Goal: Transaction & Acquisition: Purchase product/service

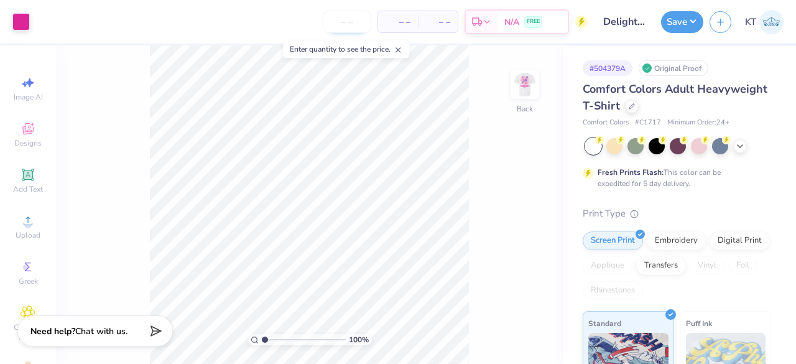
click at [356, 24] on input "number" at bounding box center [347, 22] width 48 height 22
type input "50"
click at [251, 22] on div "50 $23.07 Per Item $1,153.50 Total Est. Delivery Aug 22 - 25 FREE" at bounding box center [311, 22] width 551 height 44
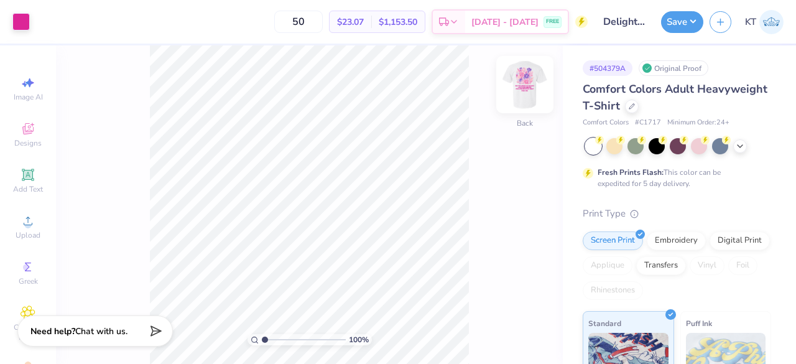
click at [530, 90] on img at bounding box center [525, 85] width 50 height 50
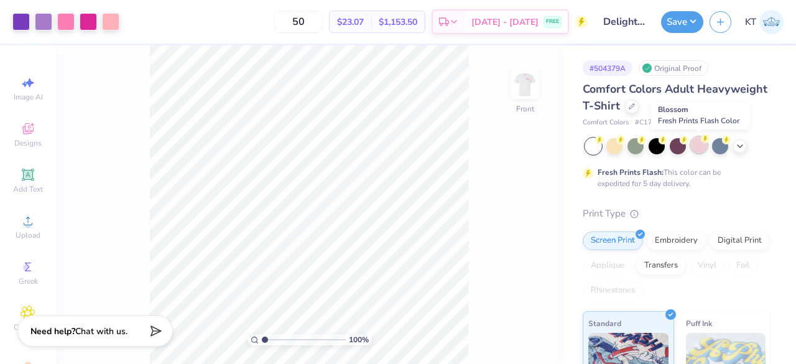
click at [701, 146] on div at bounding box center [699, 145] width 16 height 16
click at [524, 86] on img at bounding box center [525, 85] width 50 height 50
click at [617, 146] on div at bounding box center [614, 146] width 16 height 16
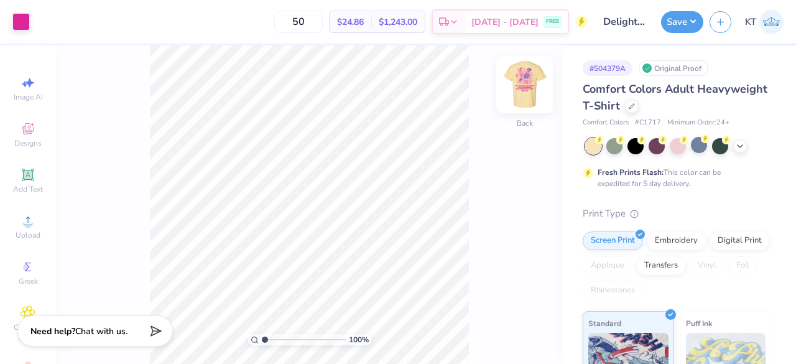
click at [532, 90] on img at bounding box center [525, 85] width 50 height 50
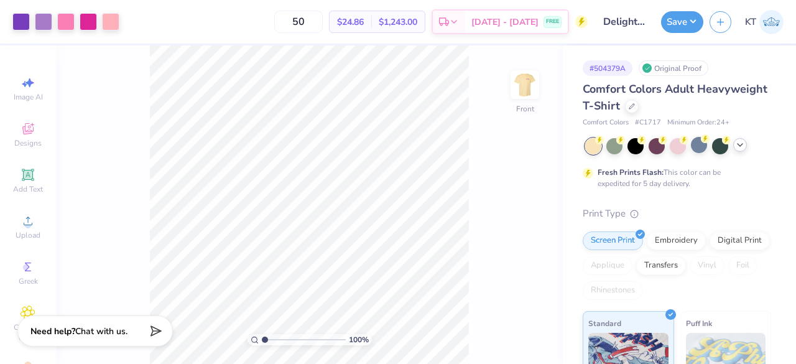
click at [740, 151] on div at bounding box center [740, 145] width 14 height 14
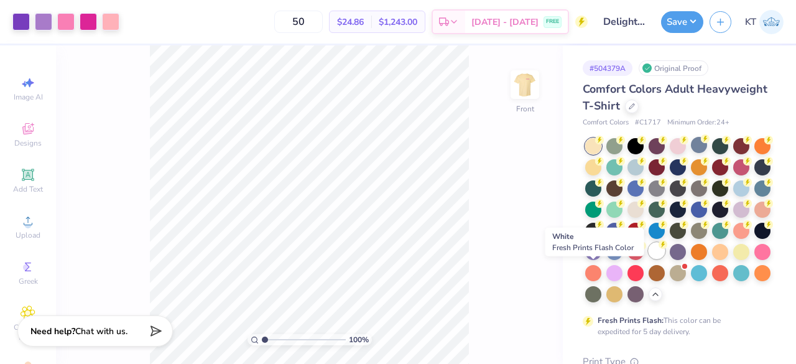
click at [648, 259] on div at bounding box center [656, 250] width 16 height 16
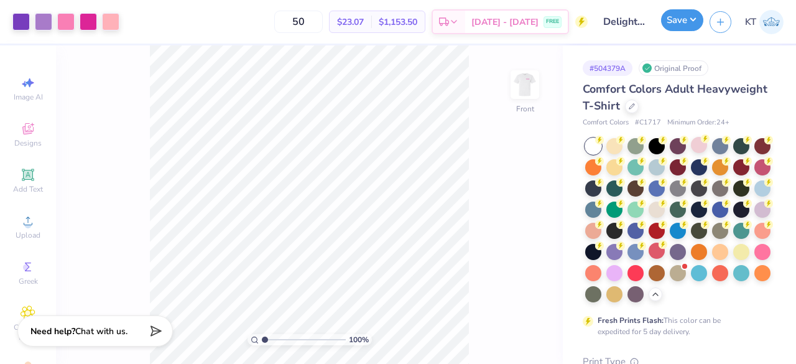
click at [684, 25] on button "Save" at bounding box center [682, 20] width 42 height 22
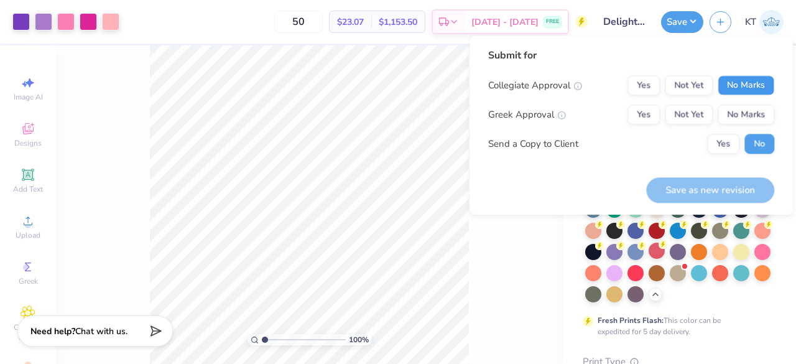
click at [753, 86] on button "No Marks" at bounding box center [745, 85] width 57 height 20
click at [726, 116] on button "No Marks" at bounding box center [745, 114] width 57 height 20
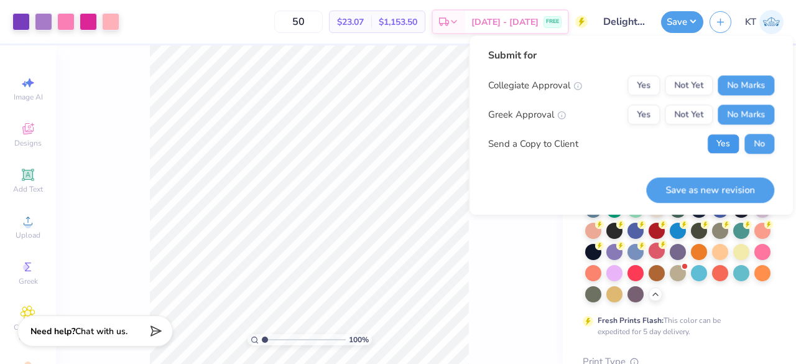
click at [724, 149] on button "Yes" at bounding box center [723, 144] width 32 height 20
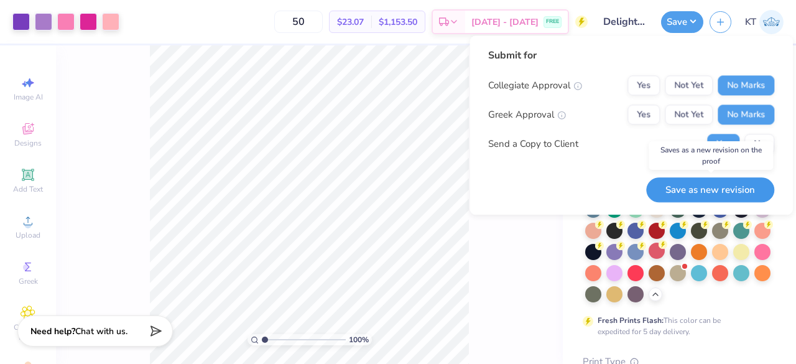
click at [700, 188] on button "Save as new revision" at bounding box center [710, 189] width 128 height 25
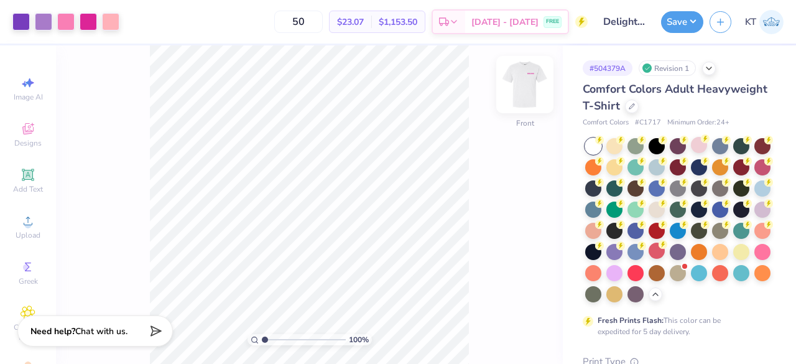
click at [518, 88] on img at bounding box center [525, 85] width 50 height 50
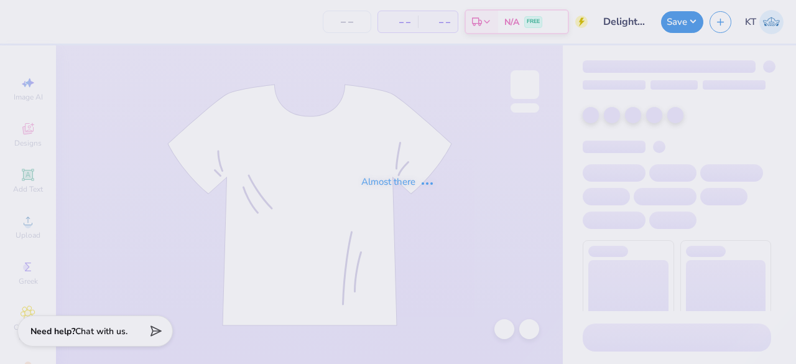
click at [265, 305] on div "Almost there" at bounding box center [398, 182] width 796 height 364
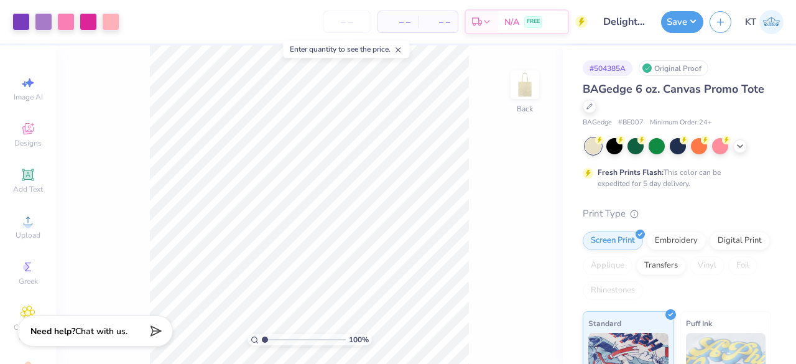
click at [342, 20] on input "number" at bounding box center [347, 22] width 48 height 22
click at [352, 25] on input "number" at bounding box center [347, 22] width 48 height 22
click at [402, 48] on icon at bounding box center [397, 49] width 9 height 9
click at [351, 24] on input "number" at bounding box center [347, 22] width 48 height 22
type input "50"
